Goal: Information Seeking & Learning: Compare options

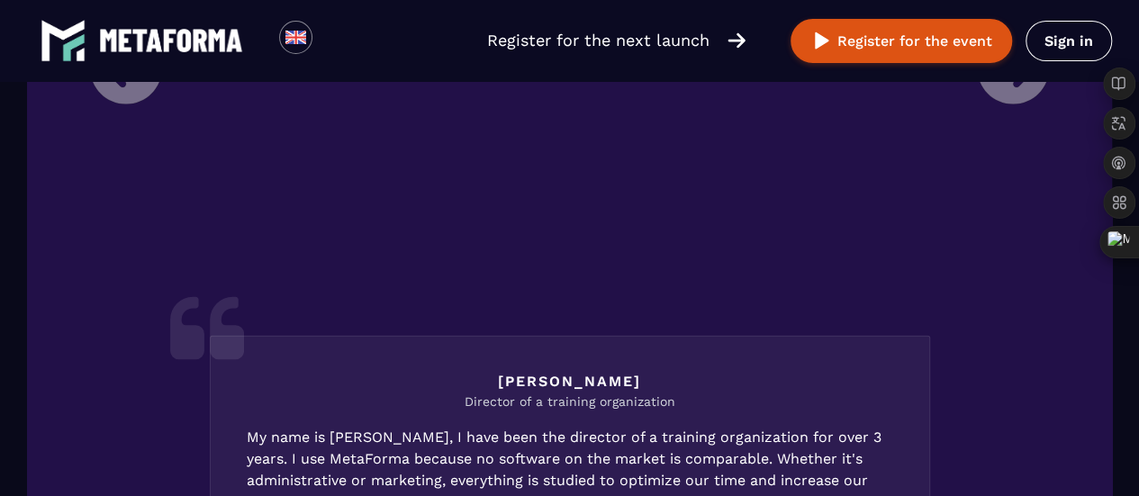
scroll to position [2445, 0]
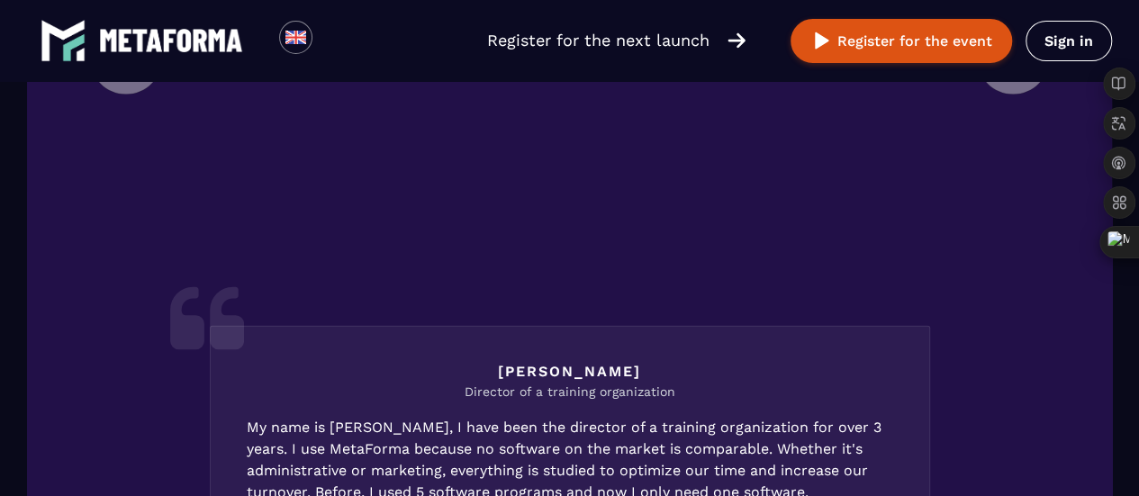
click at [1016, 206] on li "[PERSON_NAME] Director of a training organization My name is [PERSON_NAME], I h…" at bounding box center [570, 317] width 986 height 895
click at [1014, 205] on li "[PERSON_NAME] Director of a training organization My name is [PERSON_NAME], I h…" at bounding box center [570, 317] width 986 height 895
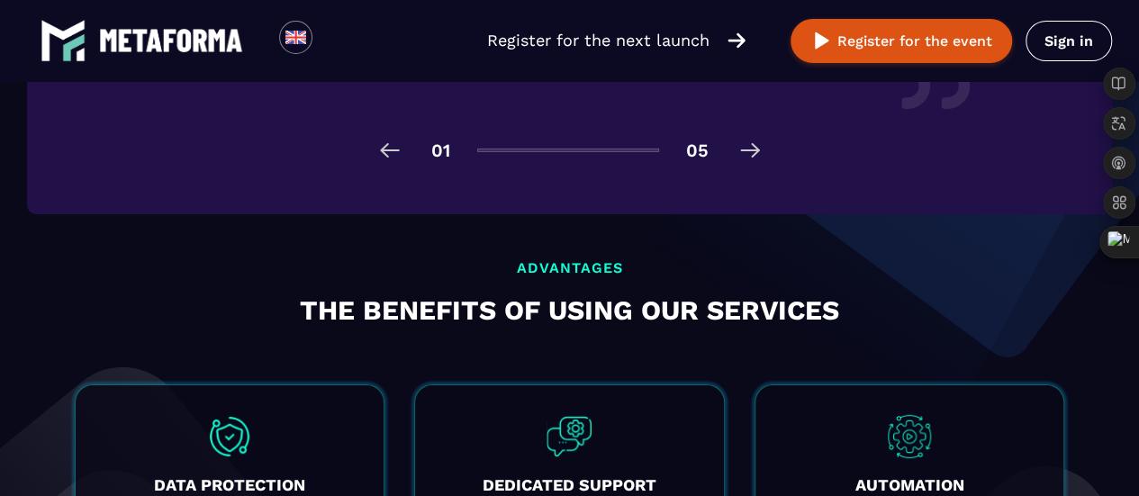
scroll to position [3065, 0]
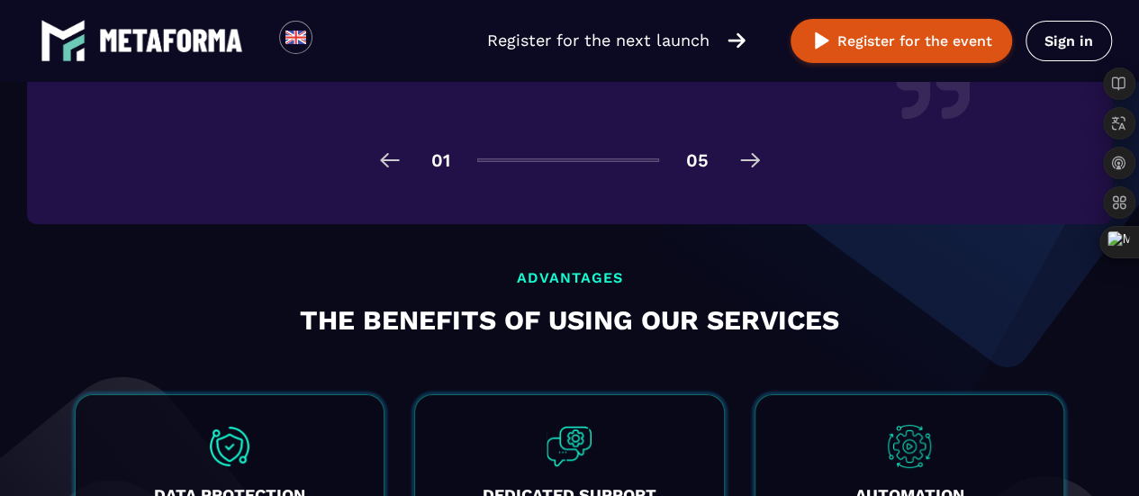
click at [755, 175] on img at bounding box center [750, 160] width 29 height 29
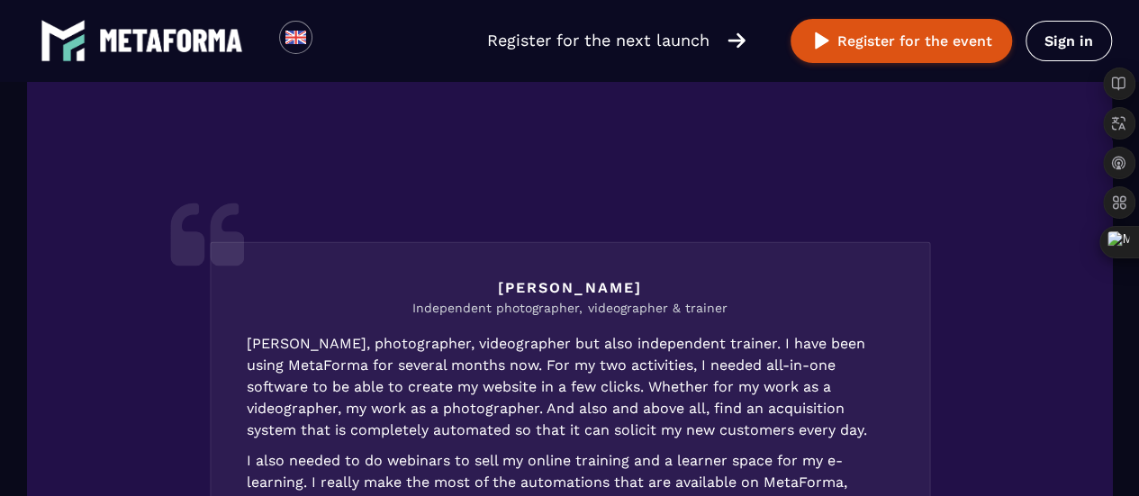
scroll to position [2468, 0]
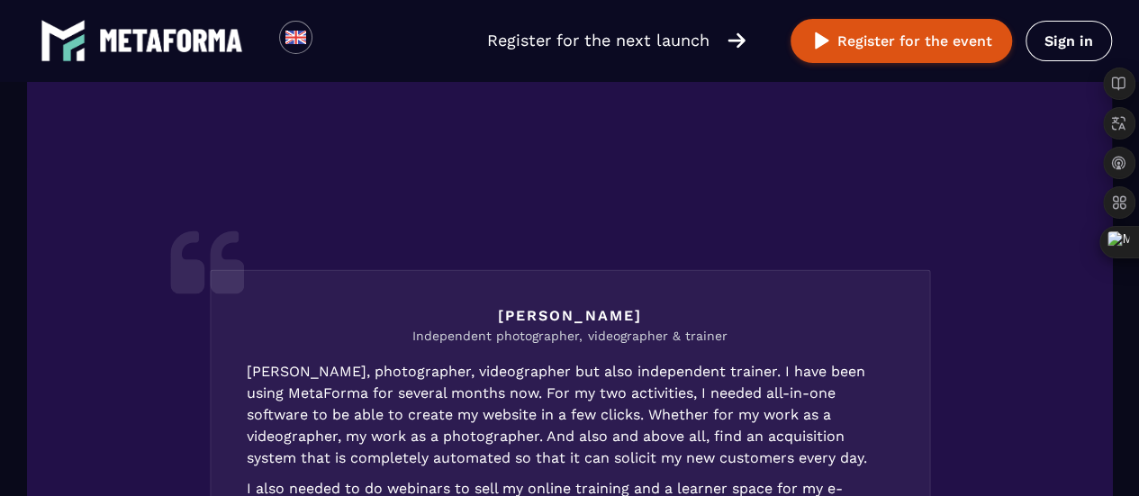
click at [238, 379] on div "Mickael Independent photographer, videographer & trainer Mickael, photographer,…" at bounding box center [570, 479] width 720 height 418
click at [244, 374] on div "Mickael Independent photographer, videographer & trainer Mickael, photographer,…" at bounding box center [570, 479] width 720 height 418
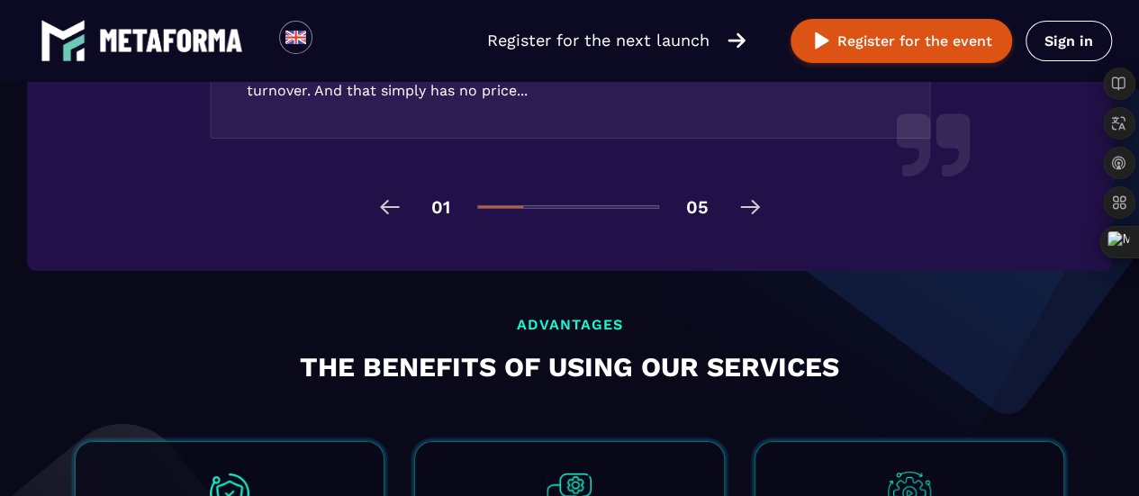
scroll to position [3056, 0]
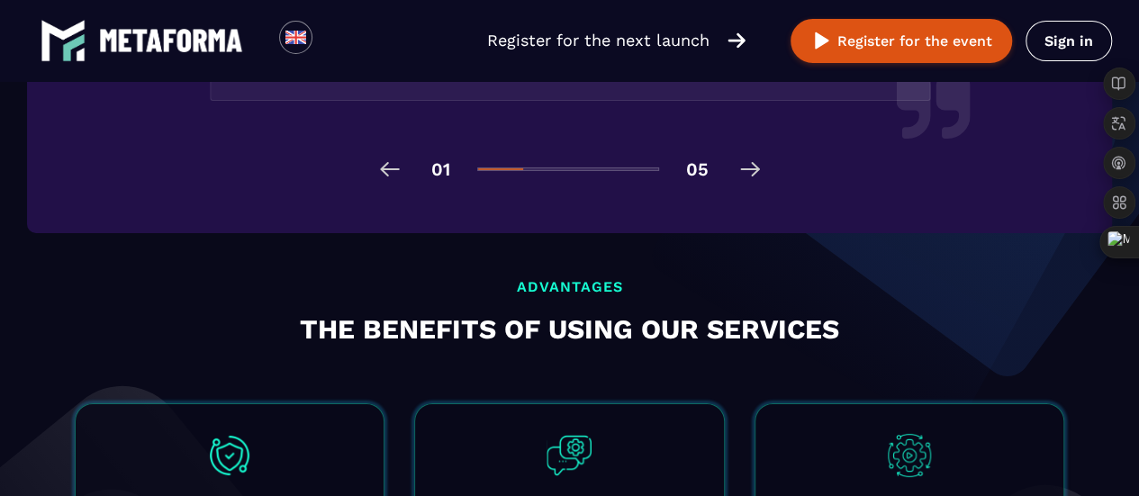
click at [755, 184] on img at bounding box center [750, 169] width 29 height 29
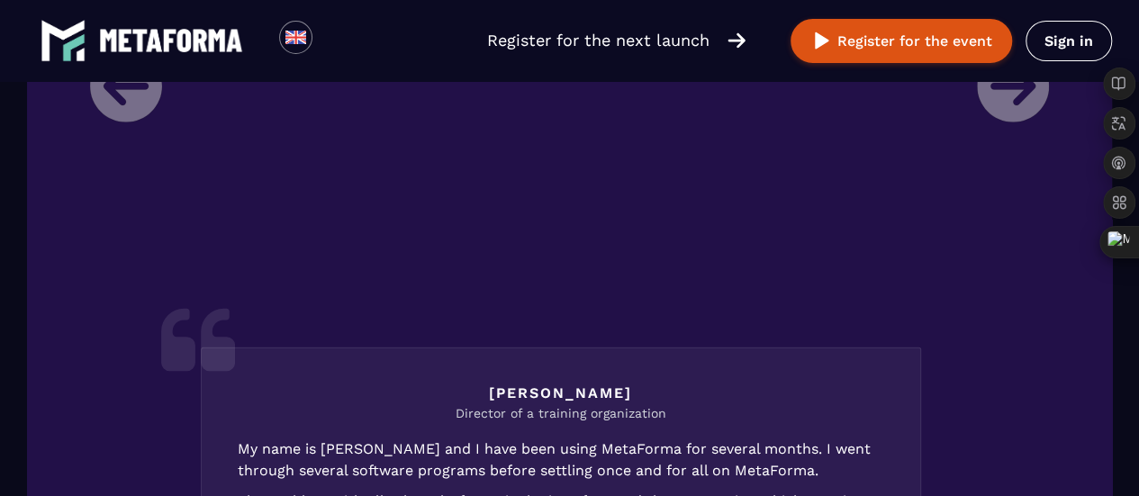
scroll to position [0, 0]
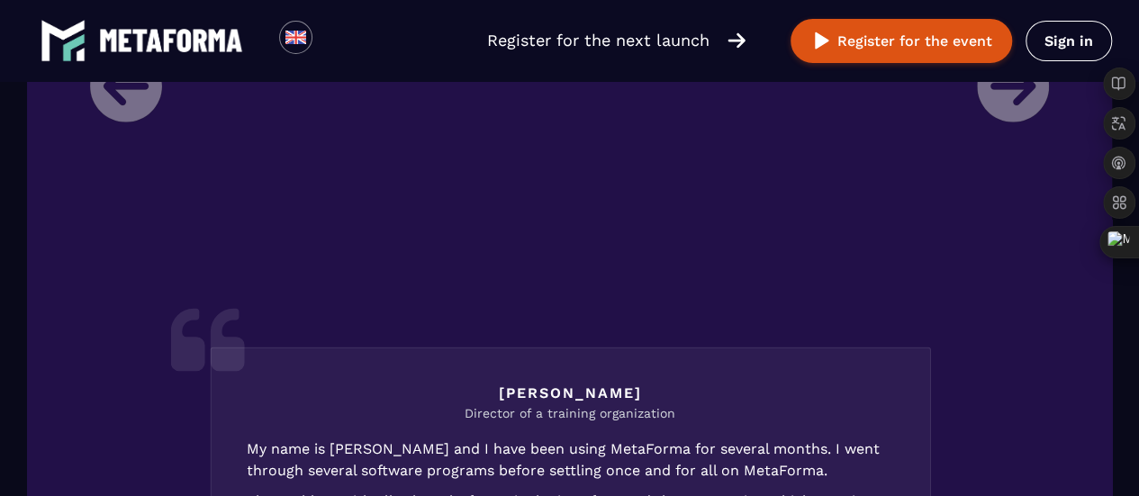
click at [1012, 237] on li "Stephanie Director of a training organization My name is Stéphanie and I have b…" at bounding box center [570, 345] width 986 height 895
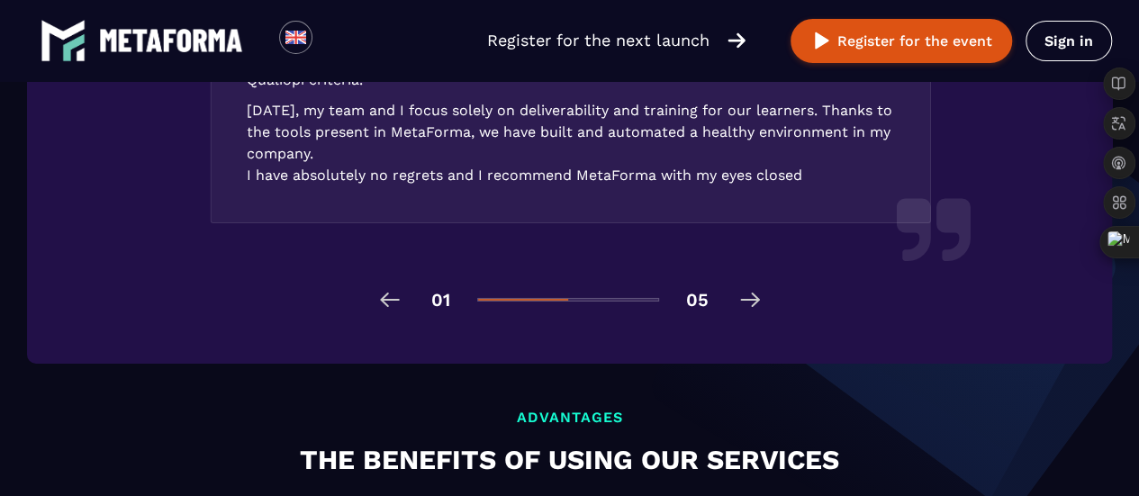
scroll to position [3046, 0]
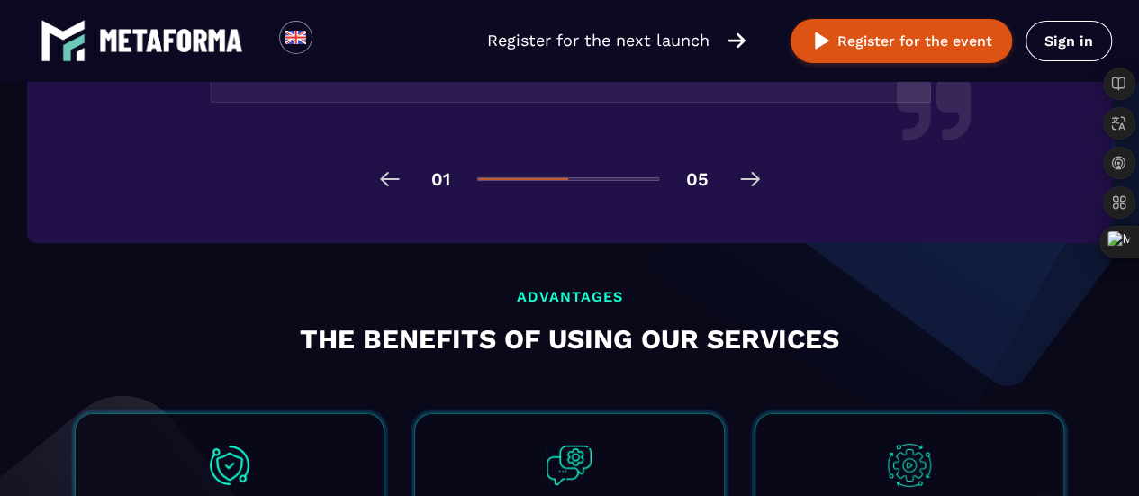
click at [753, 194] on img at bounding box center [750, 179] width 29 height 29
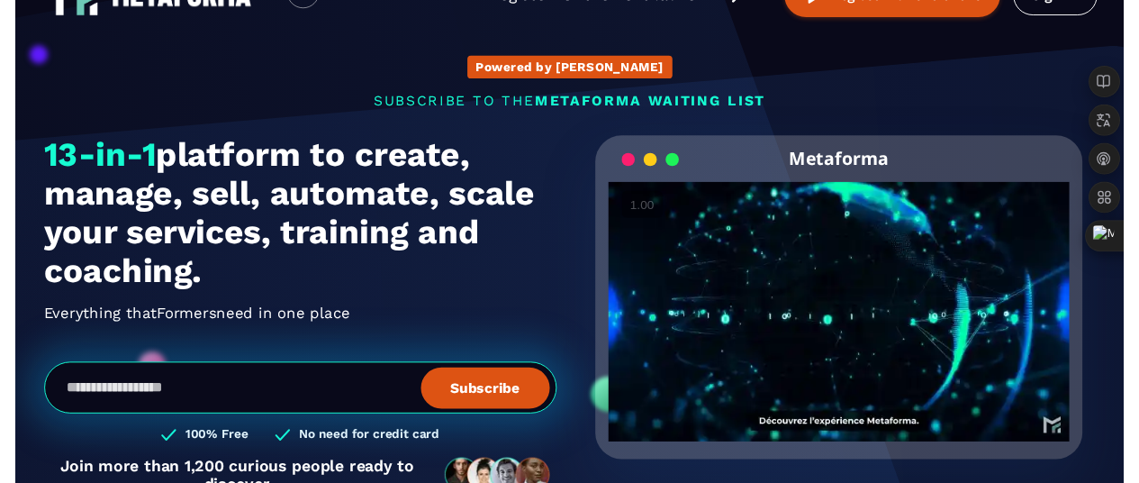
scroll to position [0, 0]
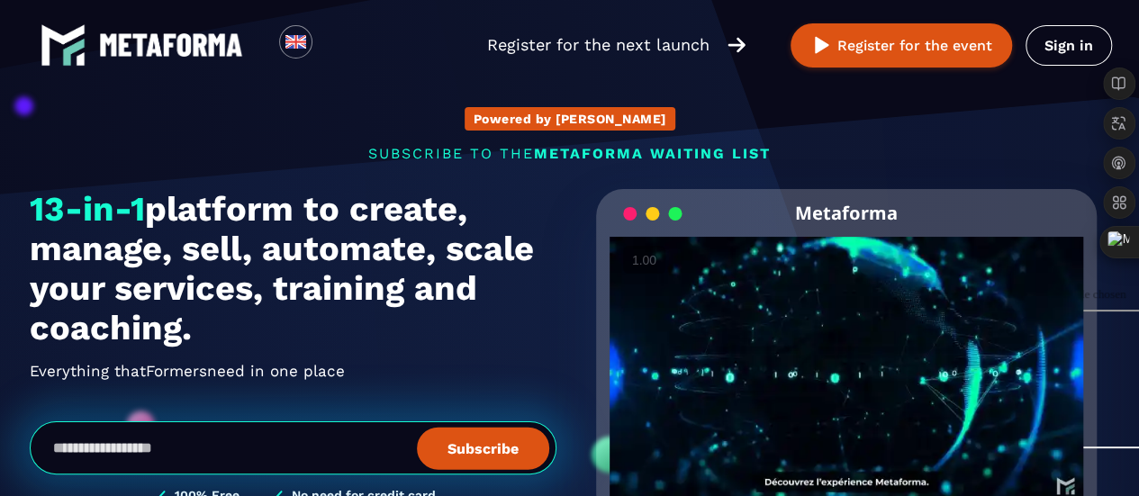
click at [997, 452] on div "Change Photo" at bounding box center [1042, 355] width 274 height 193
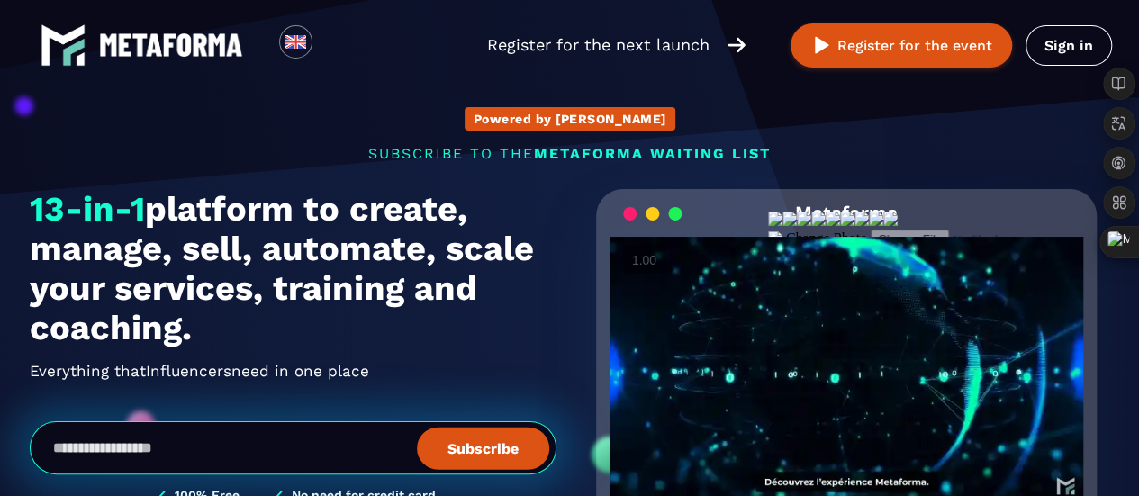
click at [844, 309] on div "Change Photo" at bounding box center [921, 301] width 307 height 179
drag, startPoint x: 854, startPoint y: 308, endPoint x: 824, endPoint y: 269, distance: 48.8
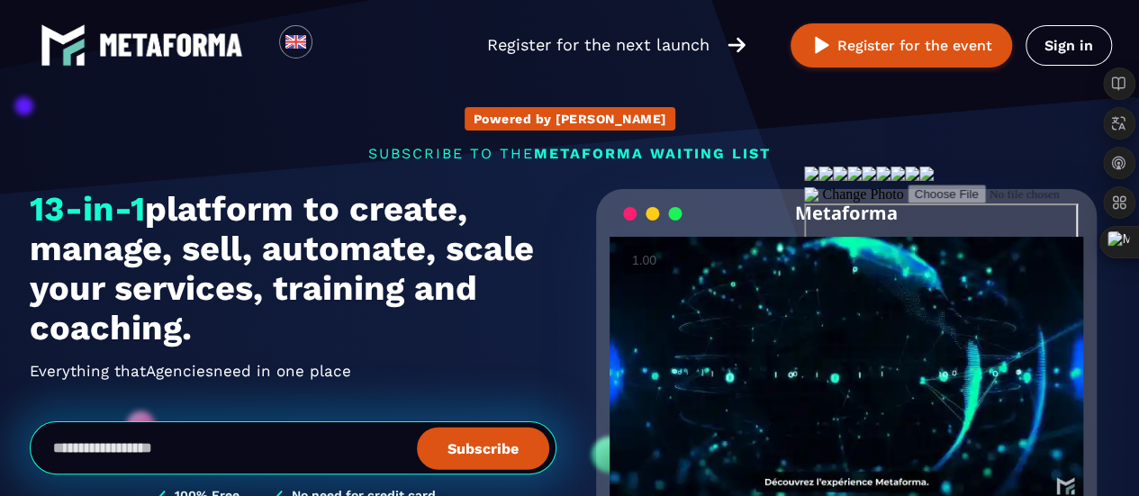
click at [896, 233] on div "Change Photo" at bounding box center [957, 256] width 307 height 179
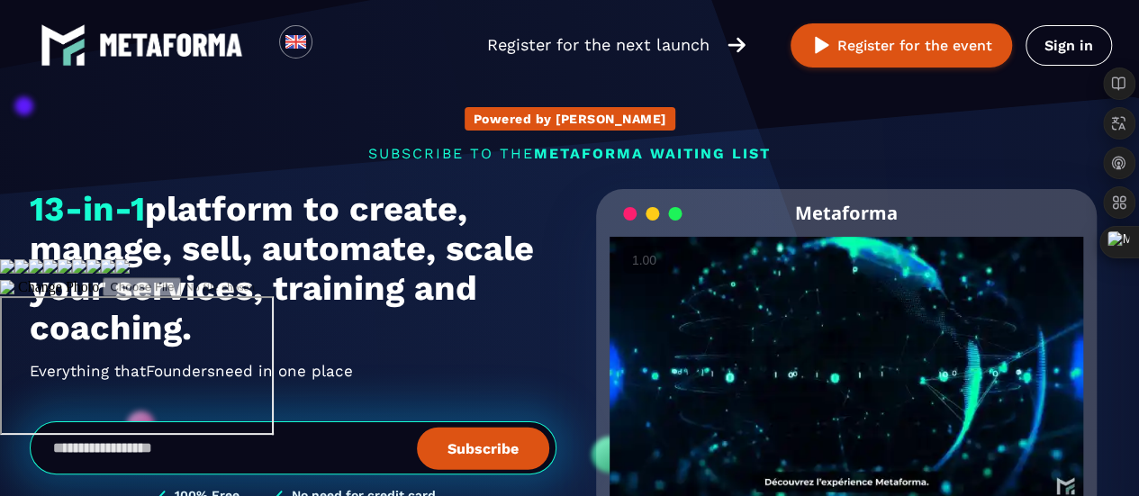
click at [81, 393] on div "Change Photo" at bounding box center [153, 348] width 307 height 179
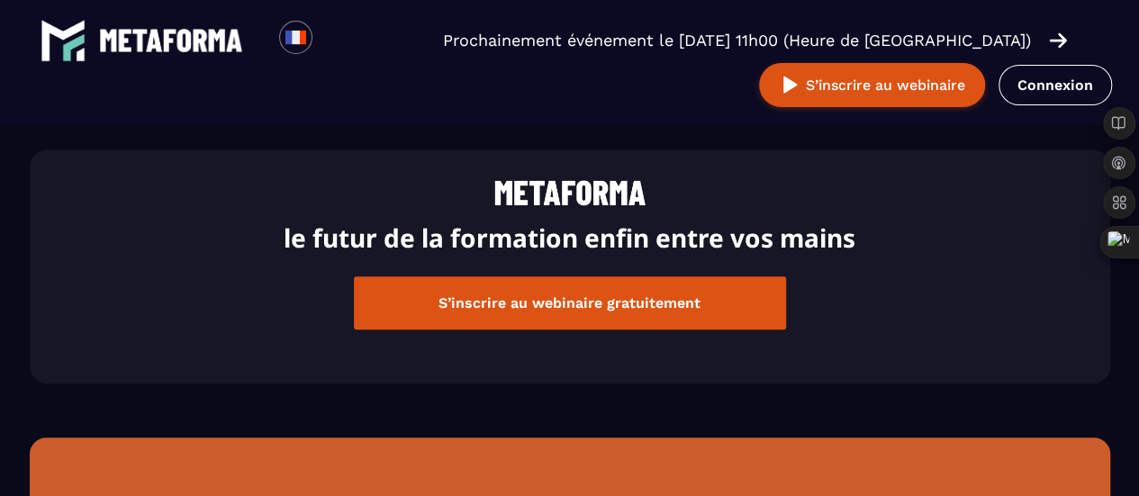
scroll to position [4268, 0]
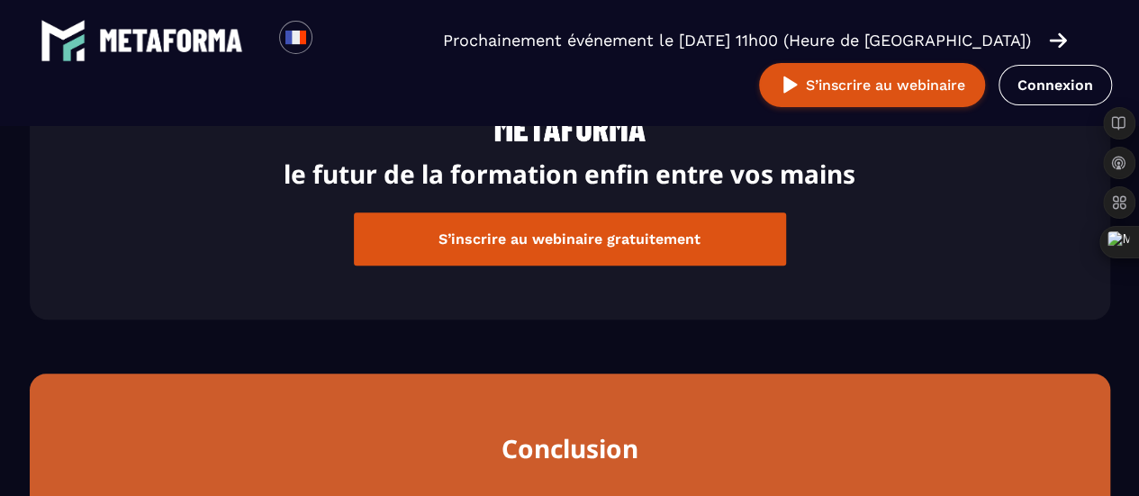
click at [666, 261] on button "S’inscrire au webinaire gratuitement" at bounding box center [570, 239] width 432 height 53
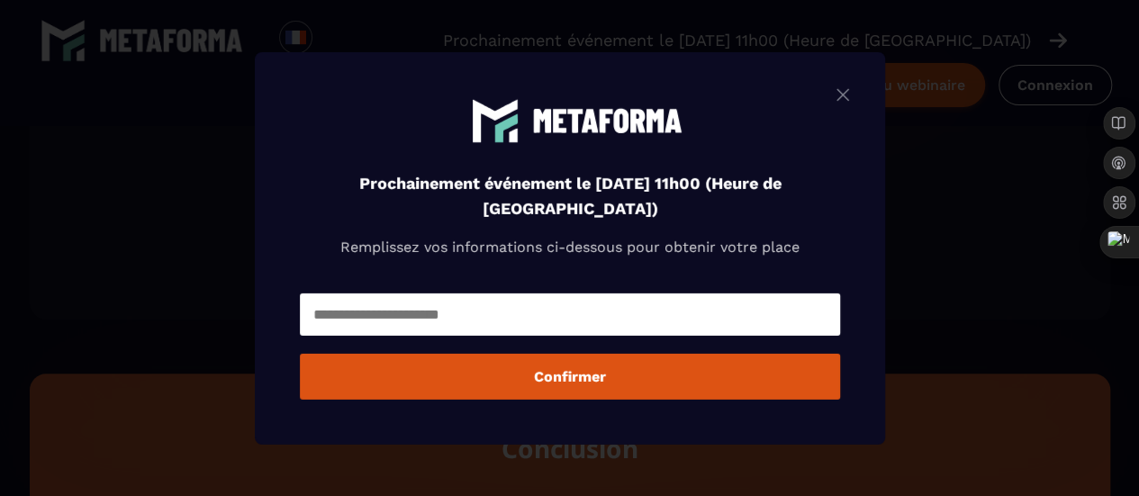
click at [847, 94] on img "Modal window" at bounding box center [843, 94] width 22 height 23
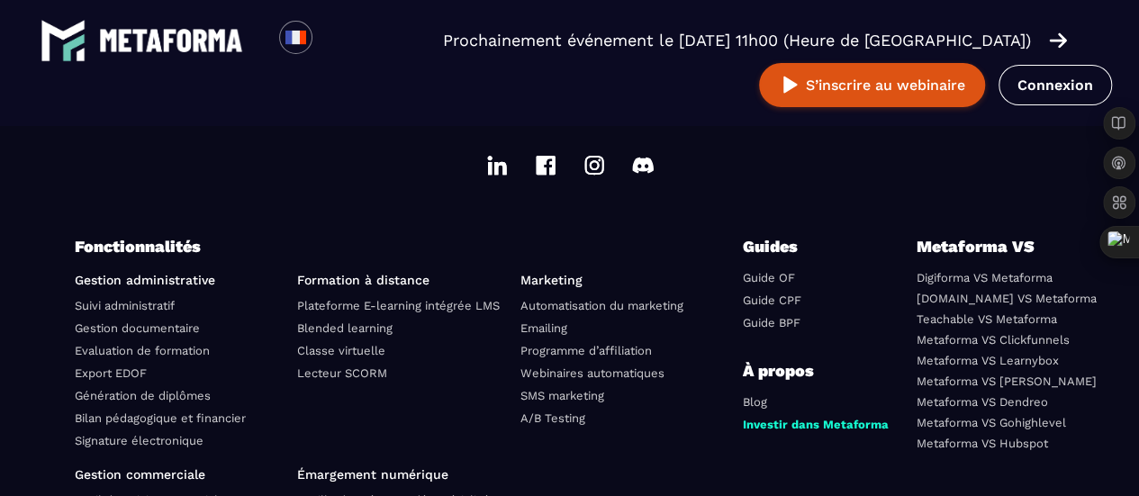
scroll to position [5410, 0]
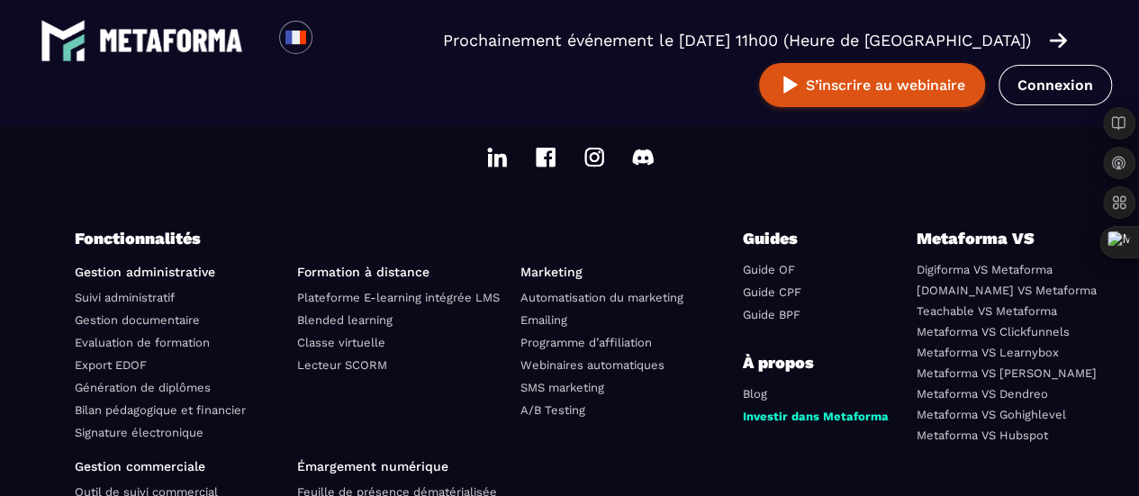
click at [953, 336] on link "Metaforma VS Clickfunnels" at bounding box center [993, 332] width 153 height 14
